Goal: Contribute content

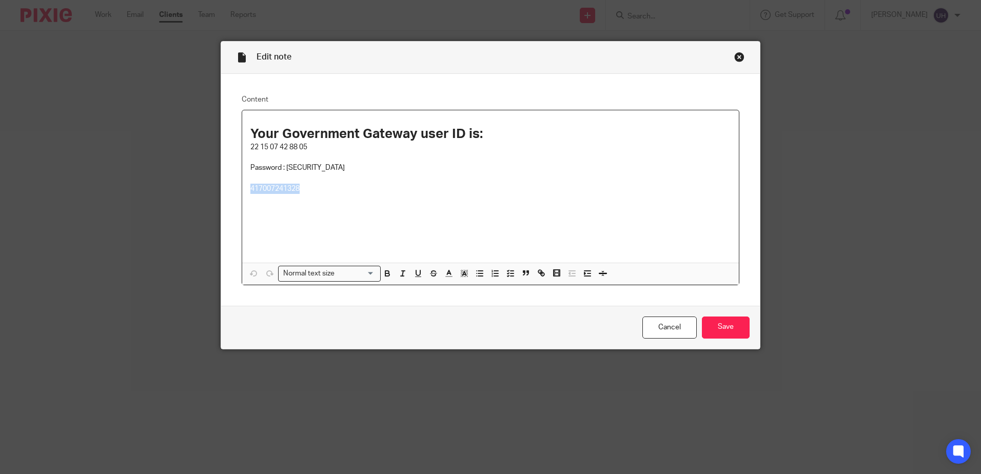
click at [273, 226] on div "Your Government Gateway user ID is: 22 15 07 42 88 05 Password : 1q9jn9SA!! 417…" at bounding box center [490, 186] width 497 height 152
click at [318, 191] on p "417007241328" at bounding box center [490, 189] width 480 height 10
click at [736, 321] on input "Save" at bounding box center [726, 328] width 48 height 22
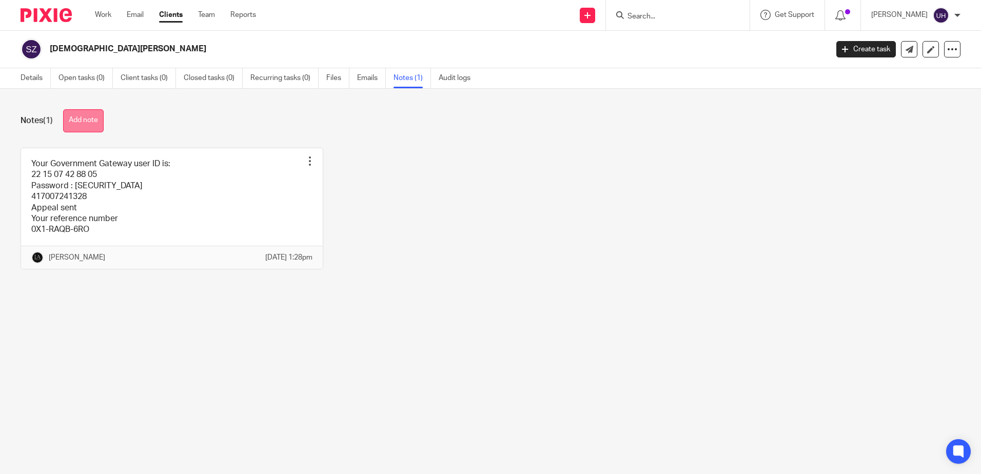
click at [88, 117] on button "Add note" at bounding box center [83, 120] width 41 height 23
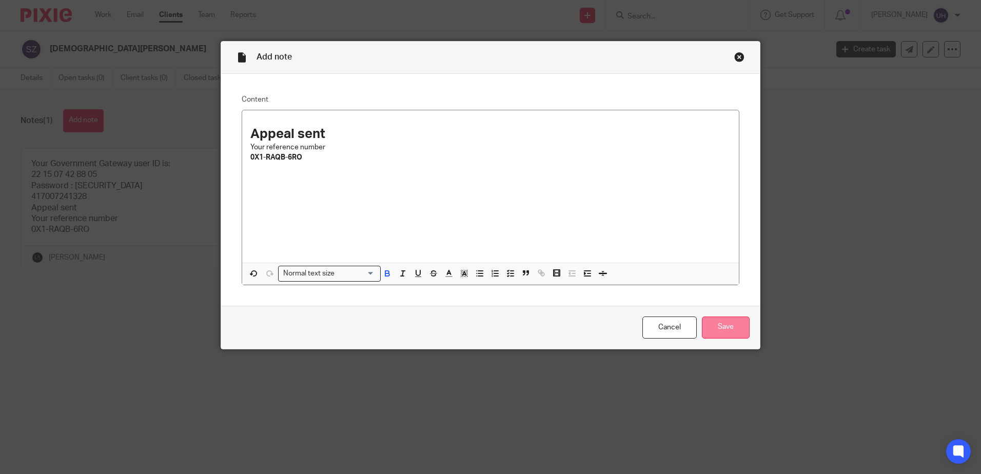
click at [733, 327] on input "Save" at bounding box center [726, 328] width 48 height 22
